Goal: Task Accomplishment & Management: Use online tool/utility

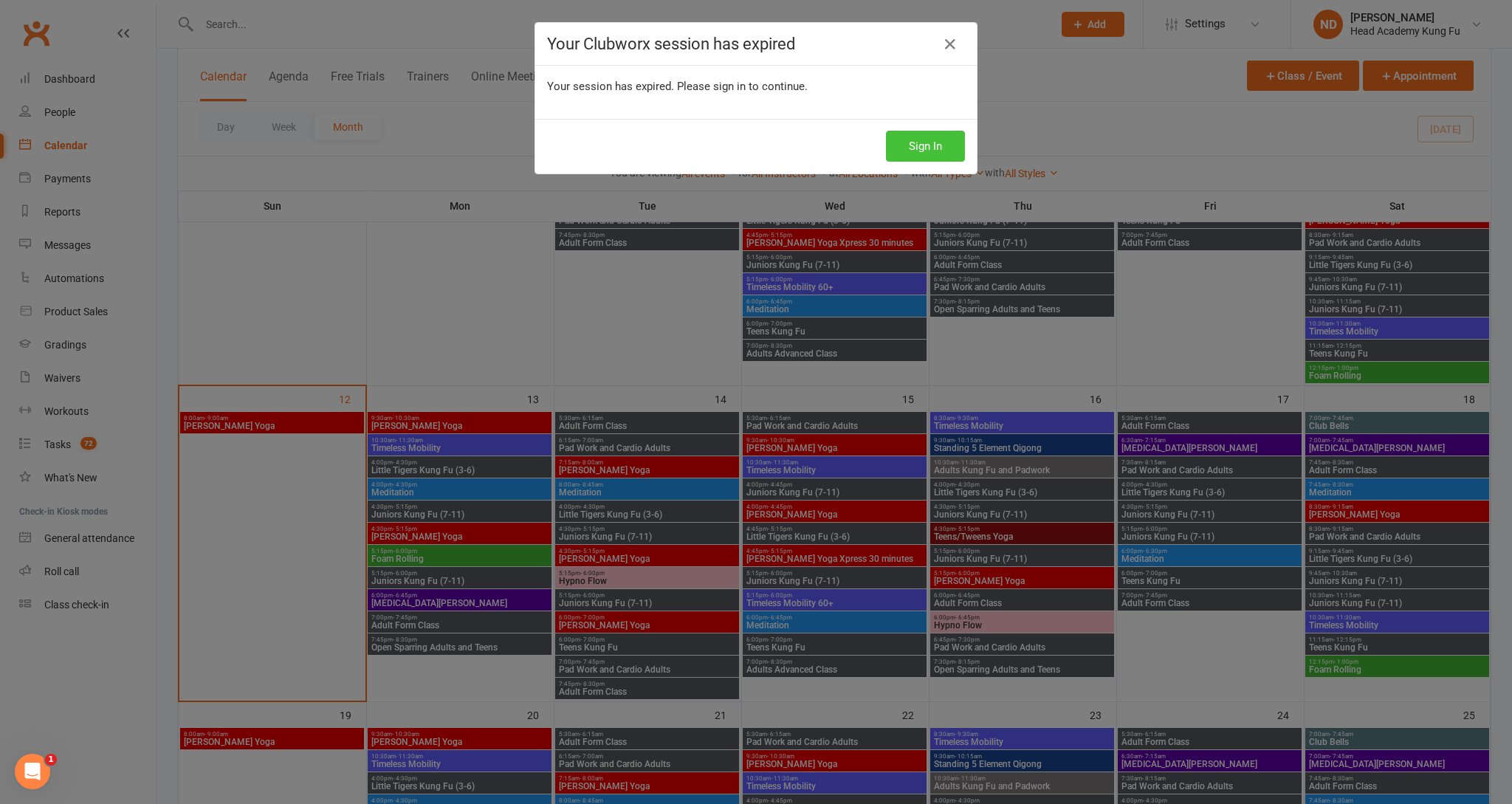
click at [927, 151] on button "Sign In" at bounding box center [925, 146] width 79 height 31
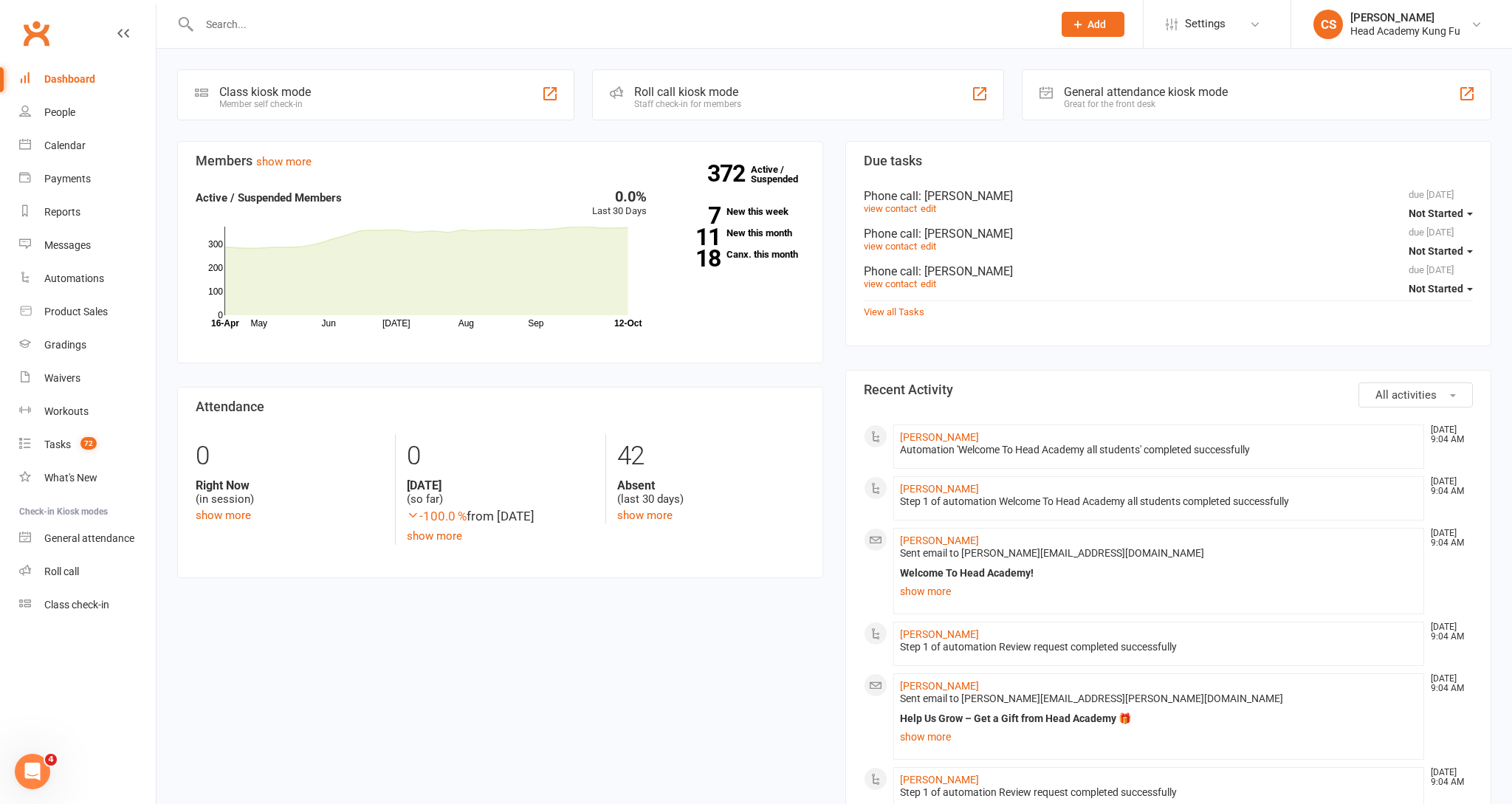
click at [54, 145] on div "Calendar" at bounding box center [65, 145] width 42 height 12
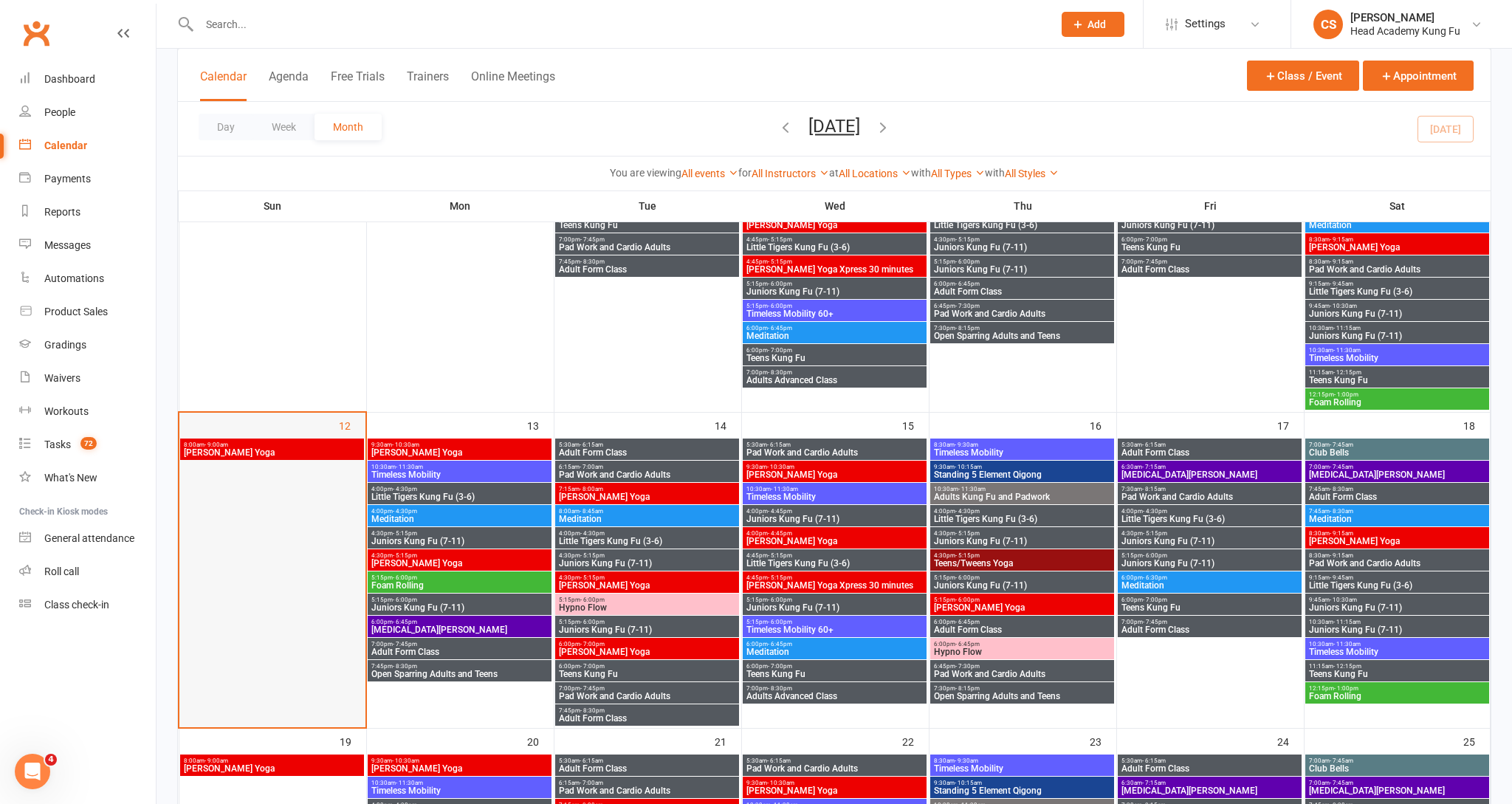
scroll to position [489, 0]
click at [425, 630] on span "[MEDICAL_DATA][PERSON_NAME]" at bounding box center [459, 629] width 178 height 8
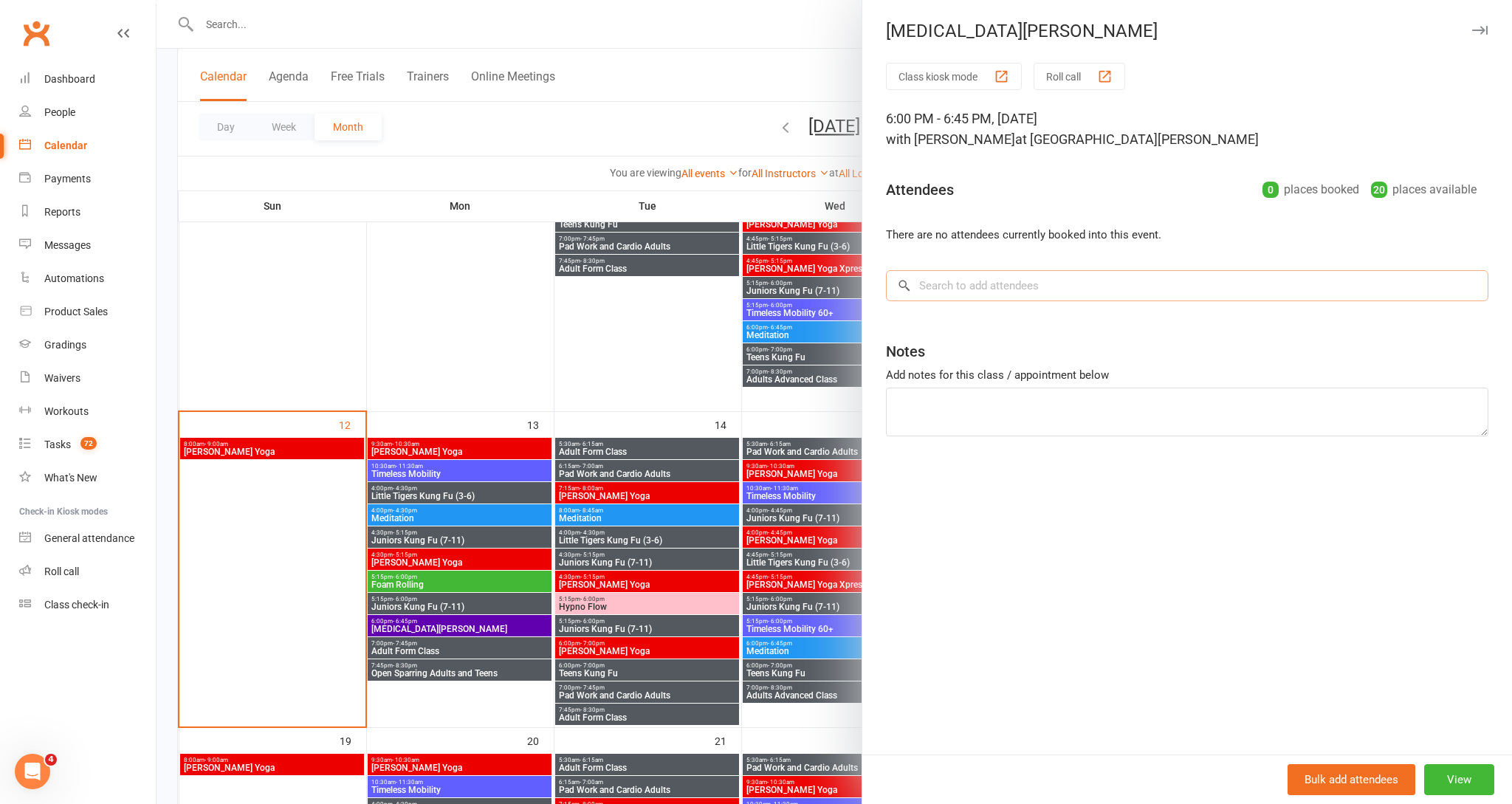
click at [1040, 283] on input "search" at bounding box center [1187, 286] width 602 height 31
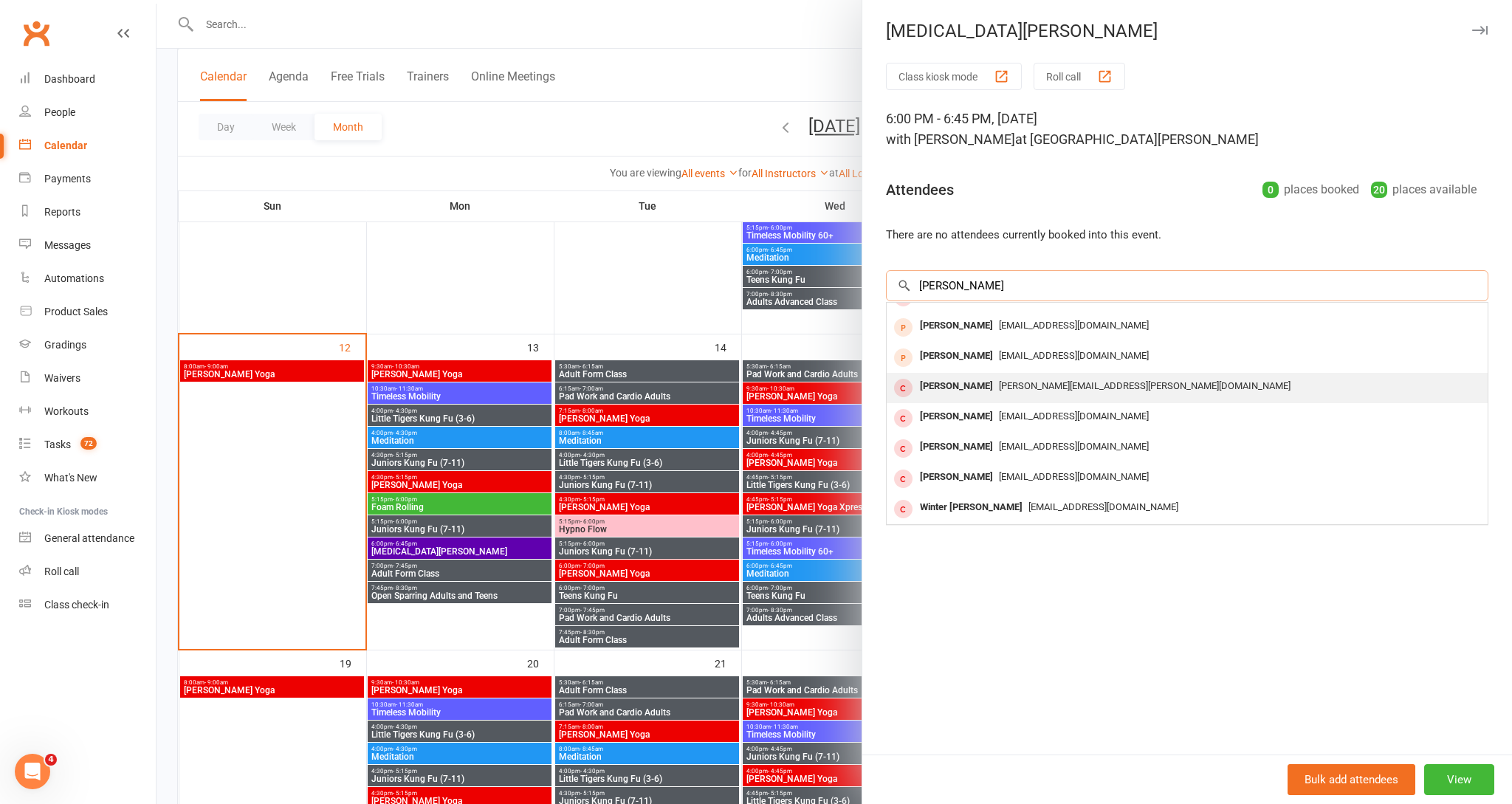
scroll to position [573, 0]
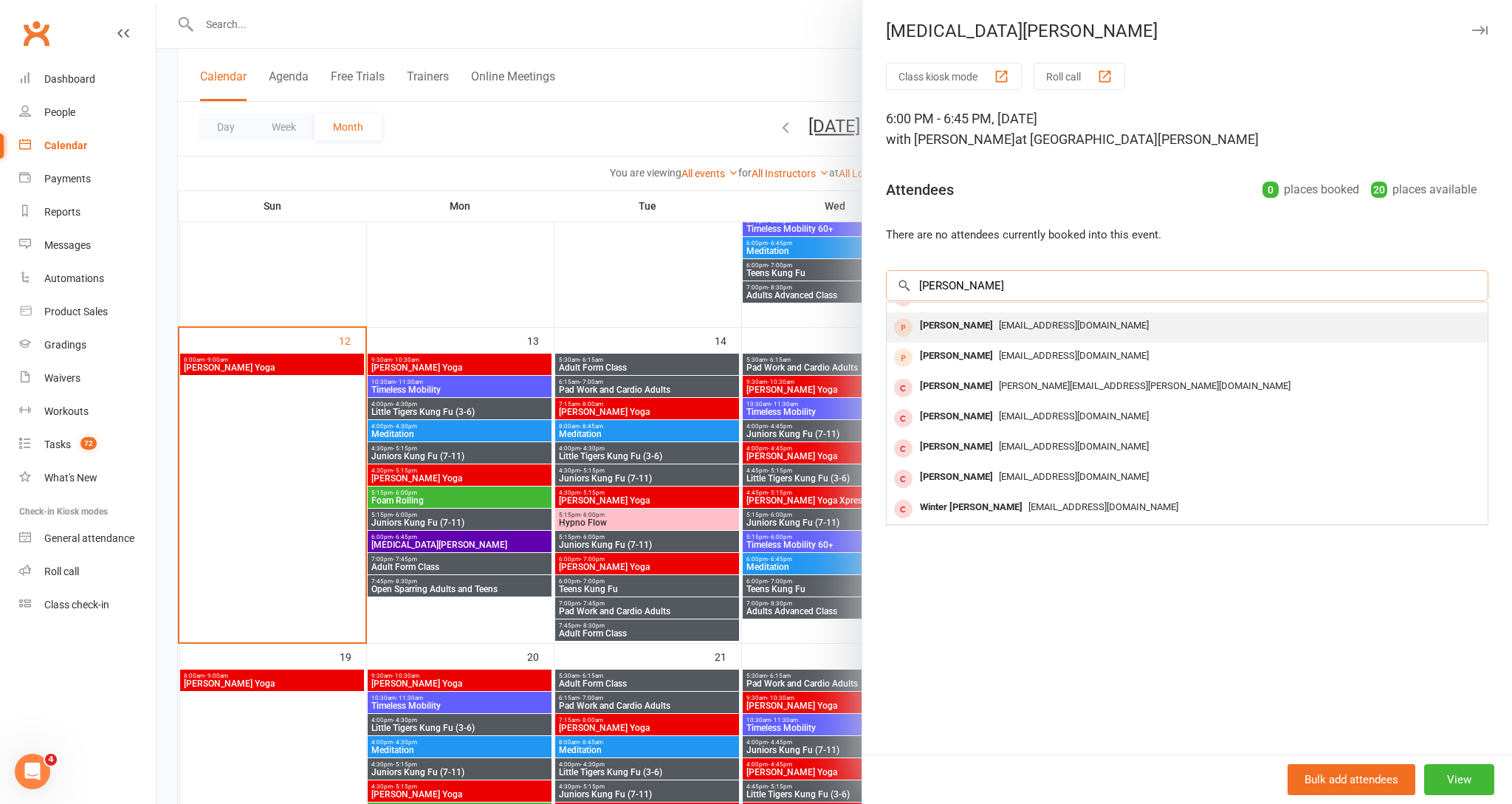
type input "Jessica"
click at [1036, 331] on span "jessimpson17@hotmail.com" at bounding box center [1074, 325] width 150 height 11
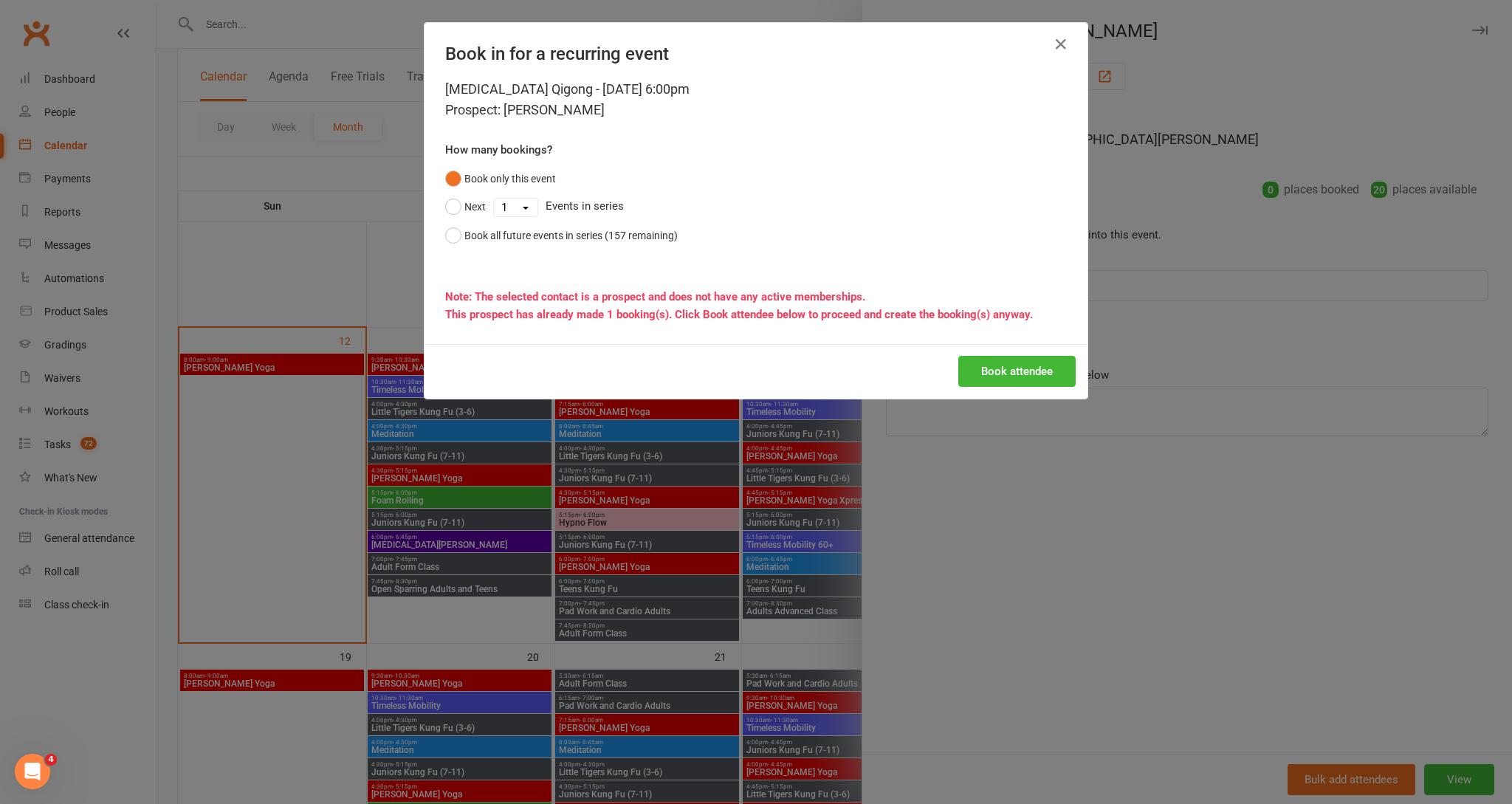
scroll to position [570, 0]
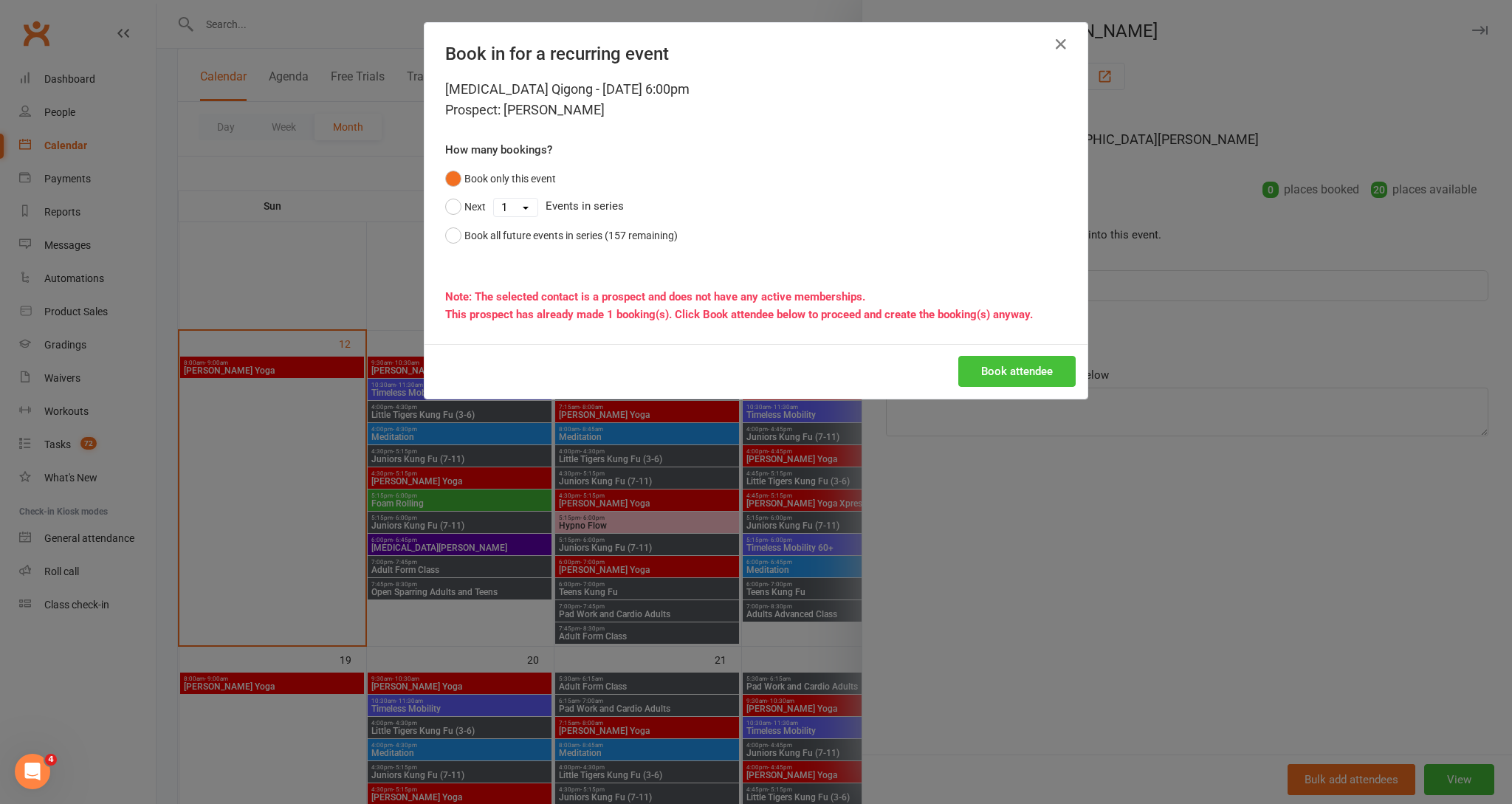
click at [1037, 377] on button "Book attendee" at bounding box center [1017, 371] width 117 height 31
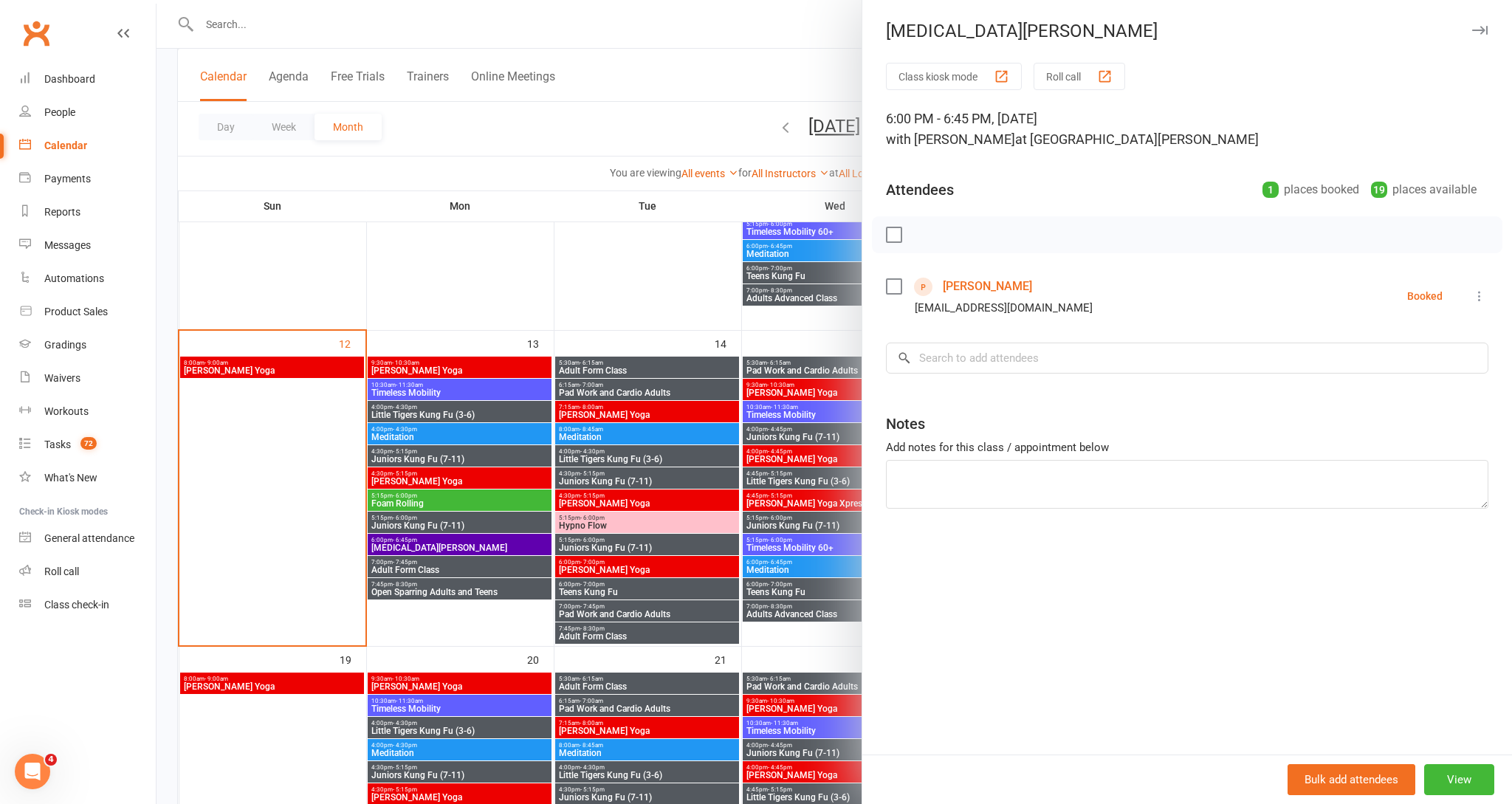
click at [1480, 30] on icon "button" at bounding box center [1480, 29] width 15 height 8
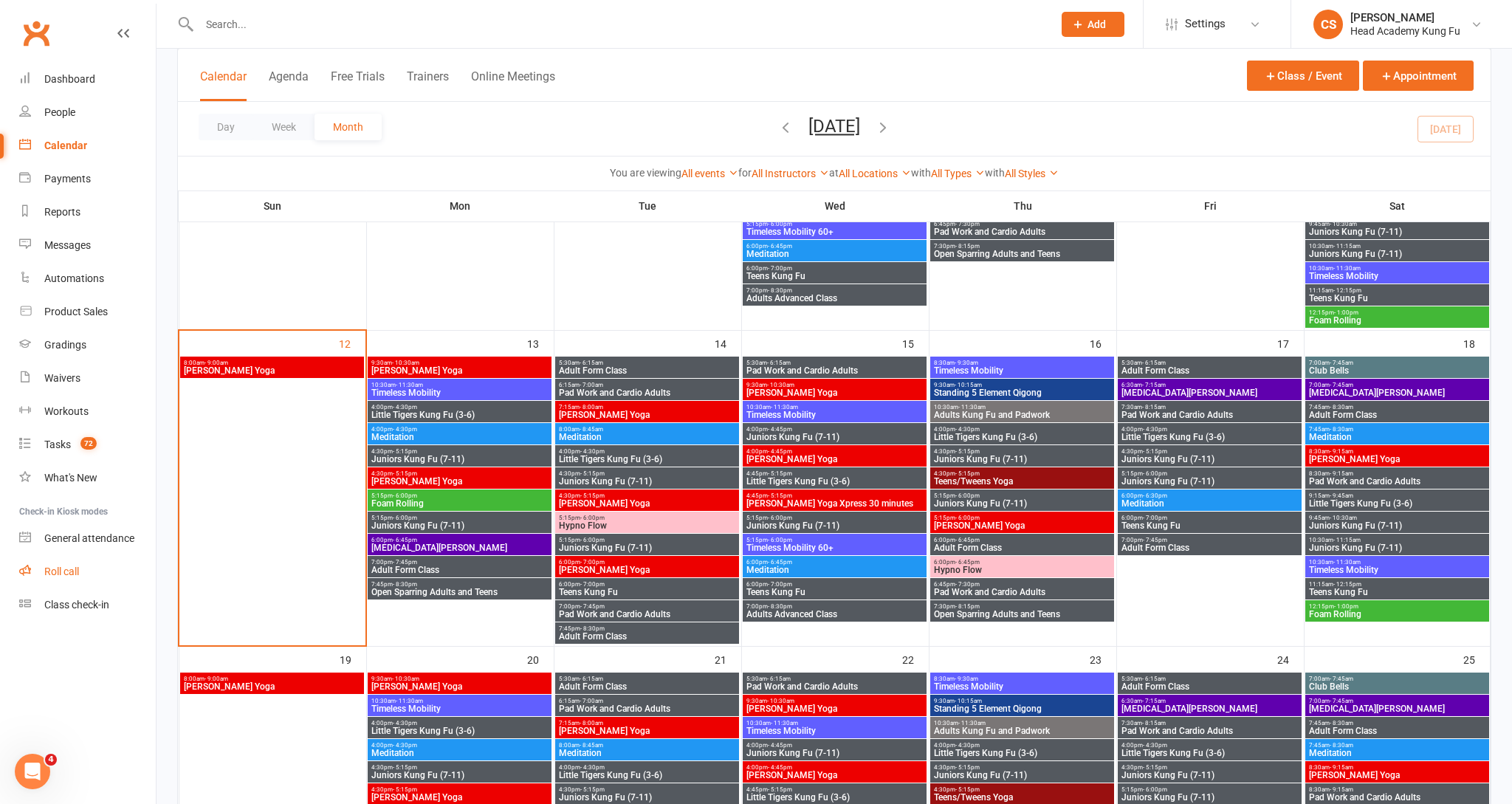
click at [49, 568] on div "Roll call" at bounding box center [61, 571] width 35 height 12
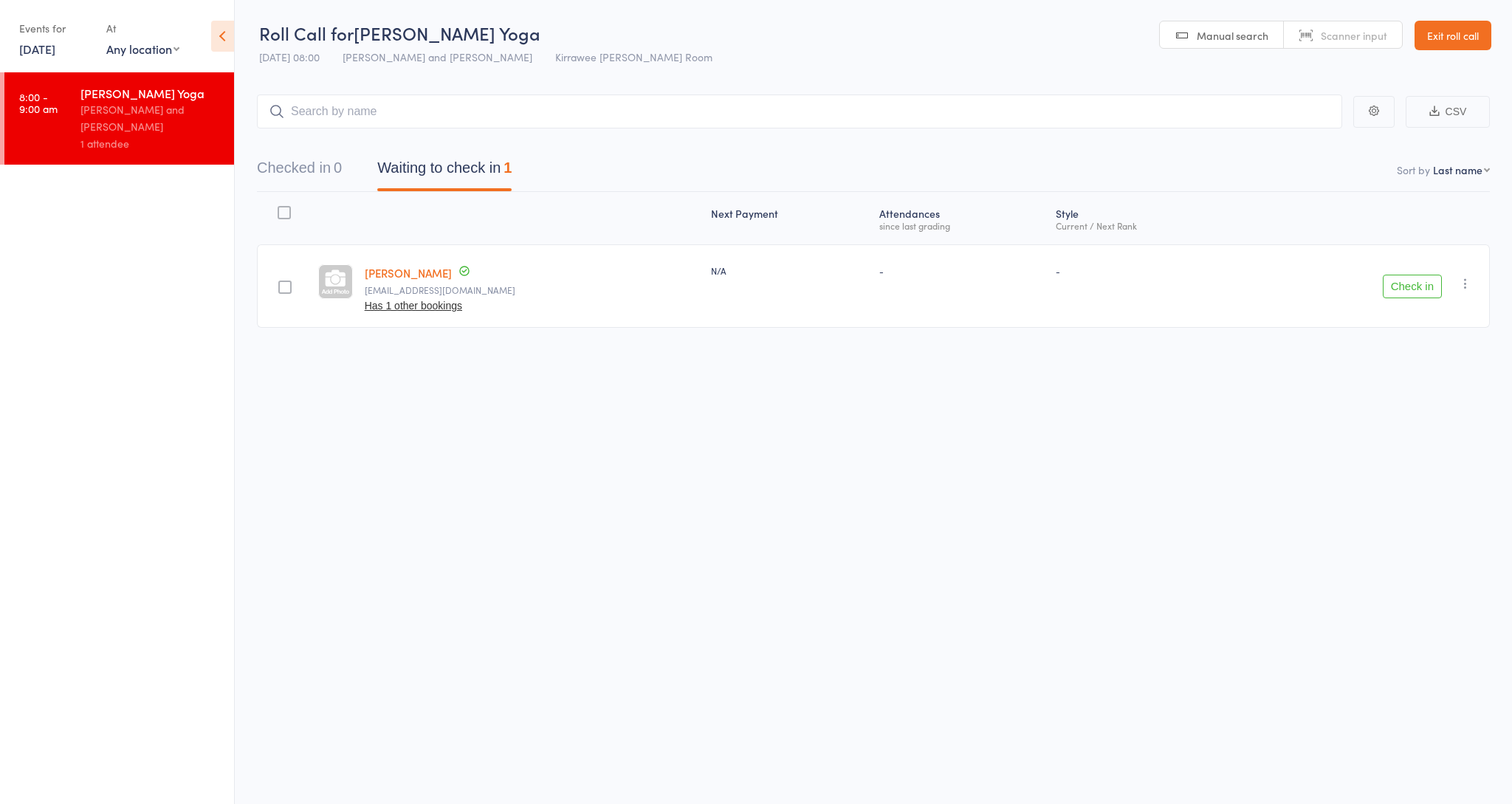
click at [1398, 291] on button "Check in" at bounding box center [1412, 287] width 59 height 24
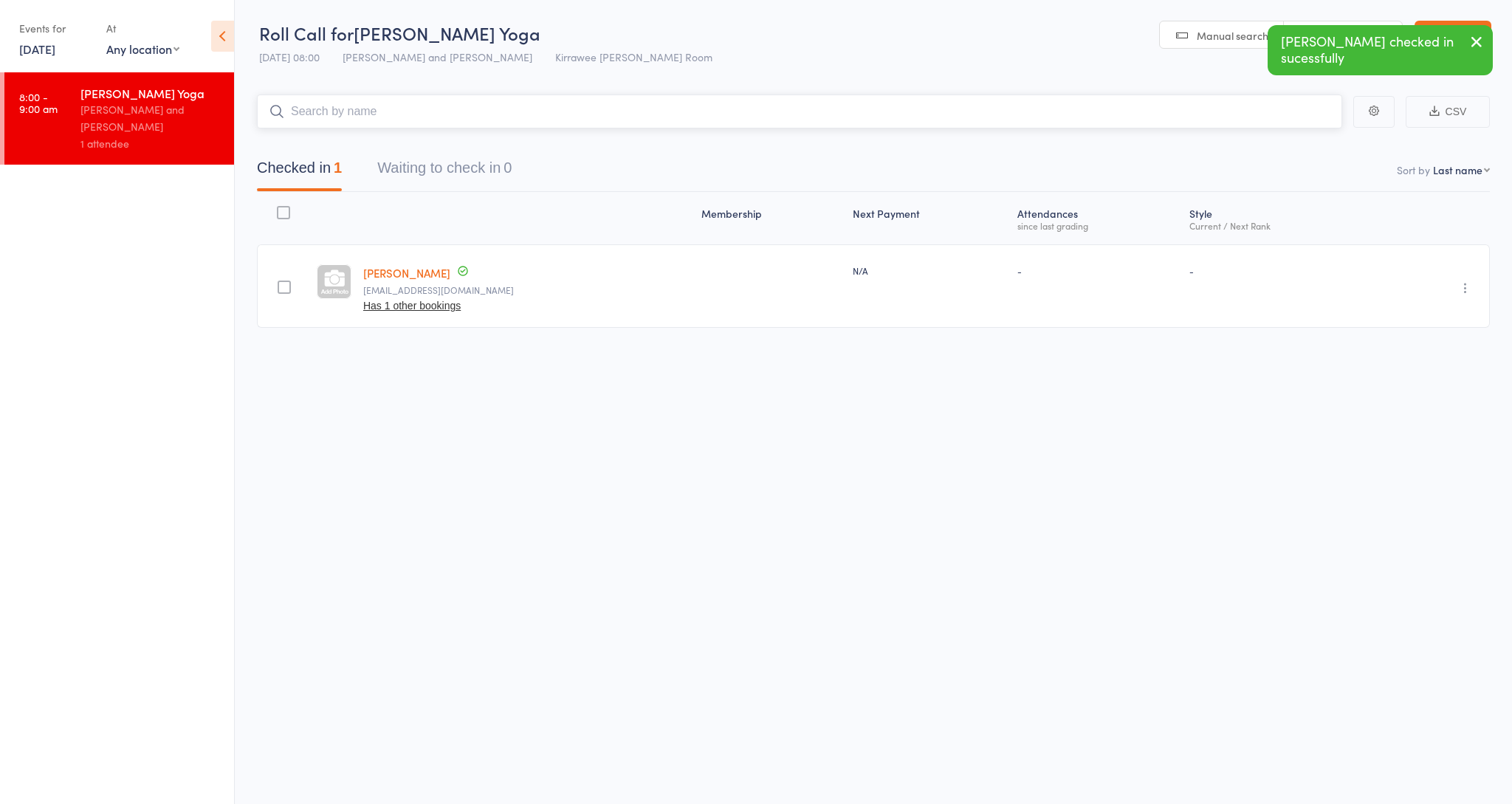
click at [460, 121] on input "search" at bounding box center [800, 111] width 1086 height 34
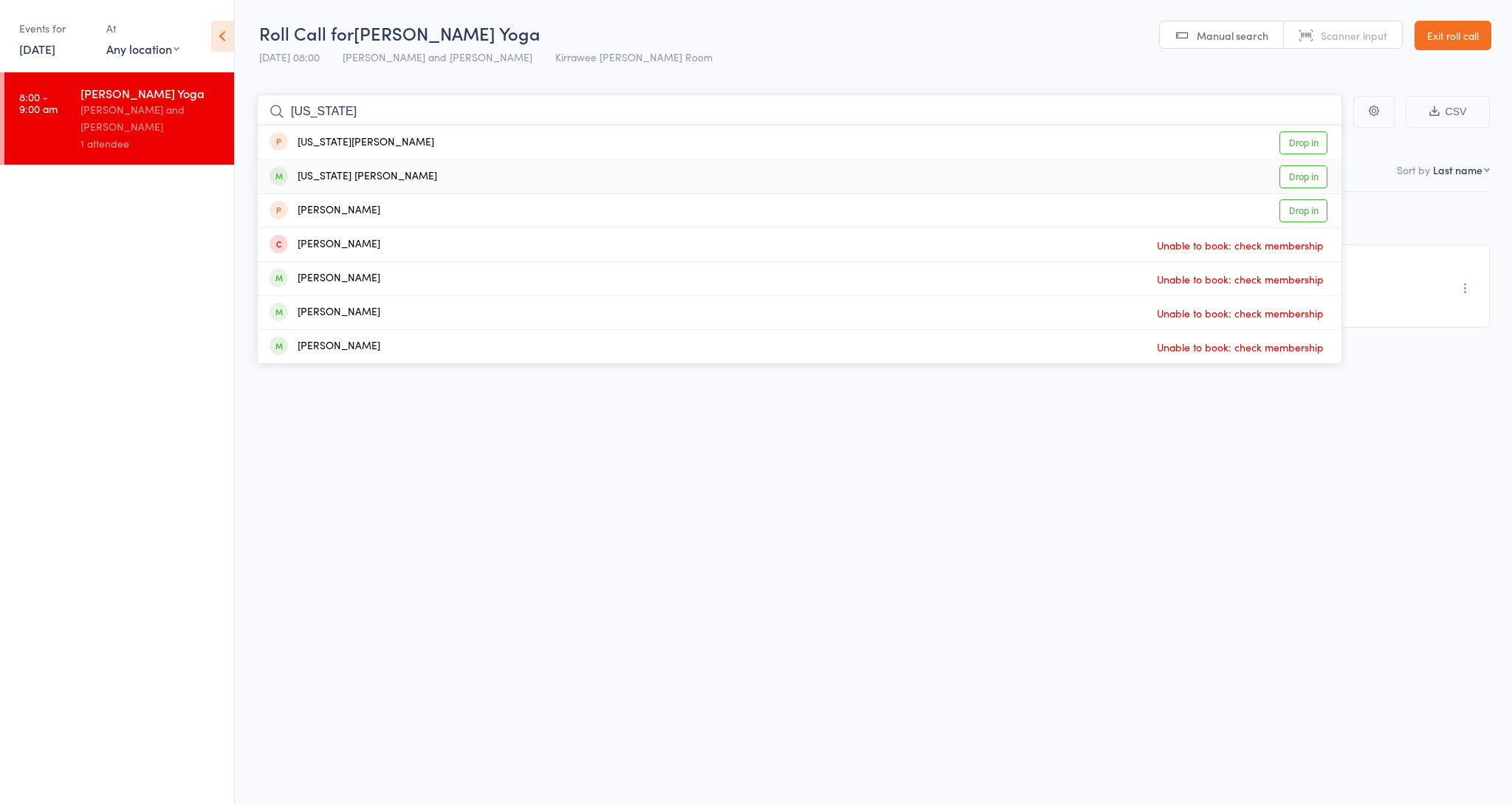
type input "[US_STATE]"
click at [1301, 184] on link "Drop in" at bounding box center [1304, 177] width 48 height 23
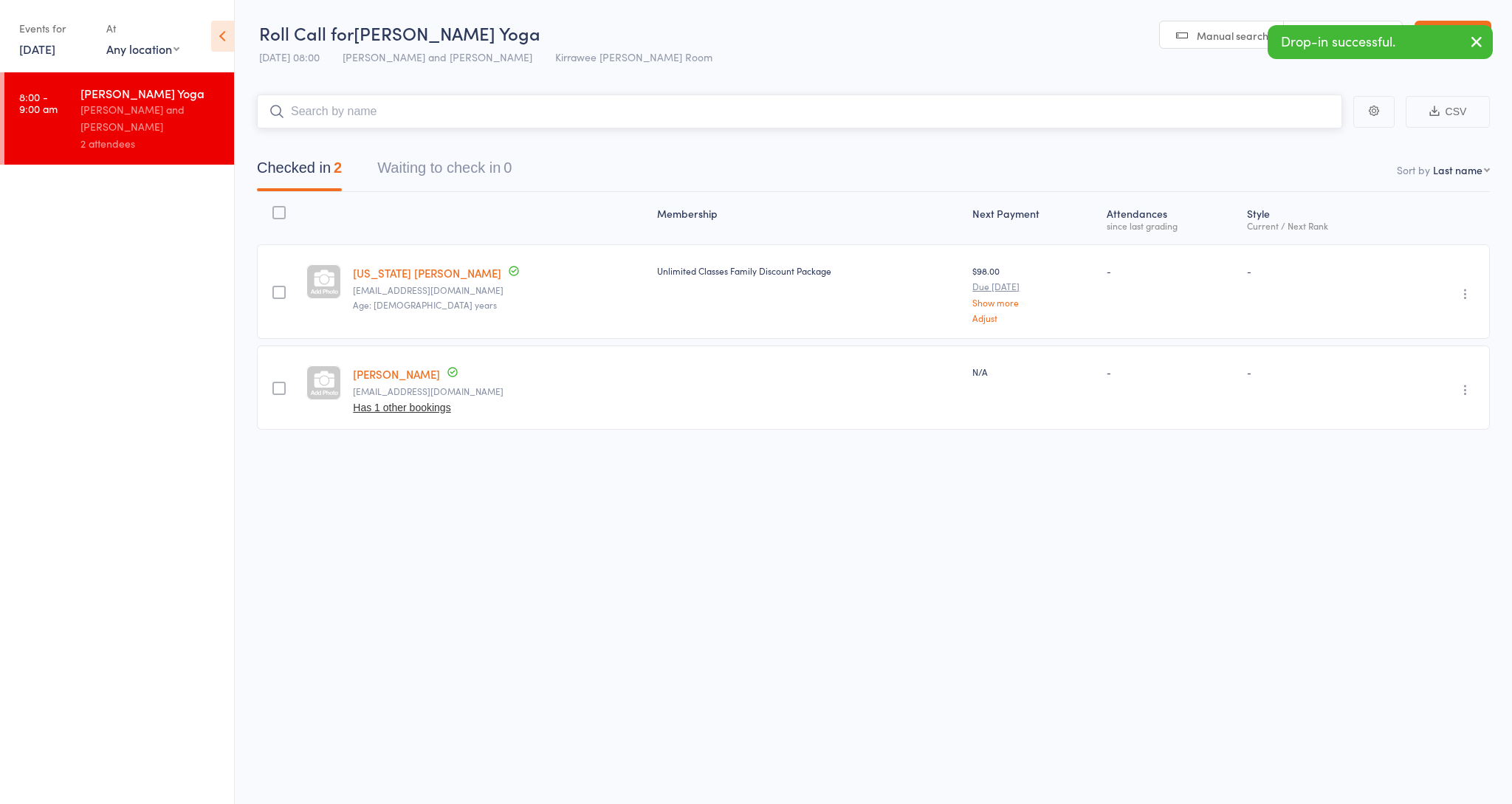
type input "a"
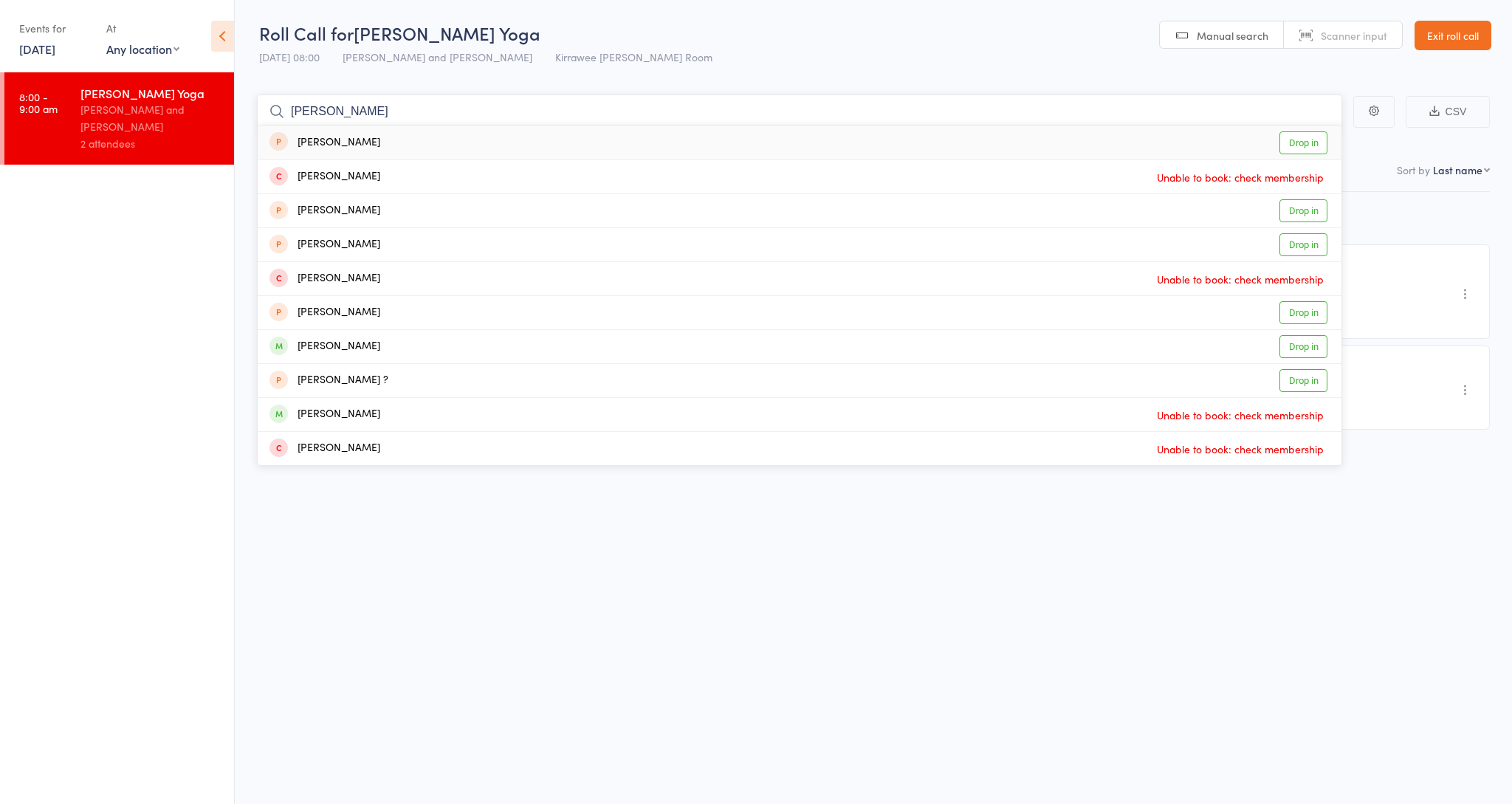
type input "Nathan"
drag, startPoint x: 1286, startPoint y: 189, endPoint x: 1303, endPoint y: 344, distance: 155.9
click at [1303, 344] on link "Drop in" at bounding box center [1304, 347] width 48 height 23
